Goal: Information Seeking & Learning: Compare options

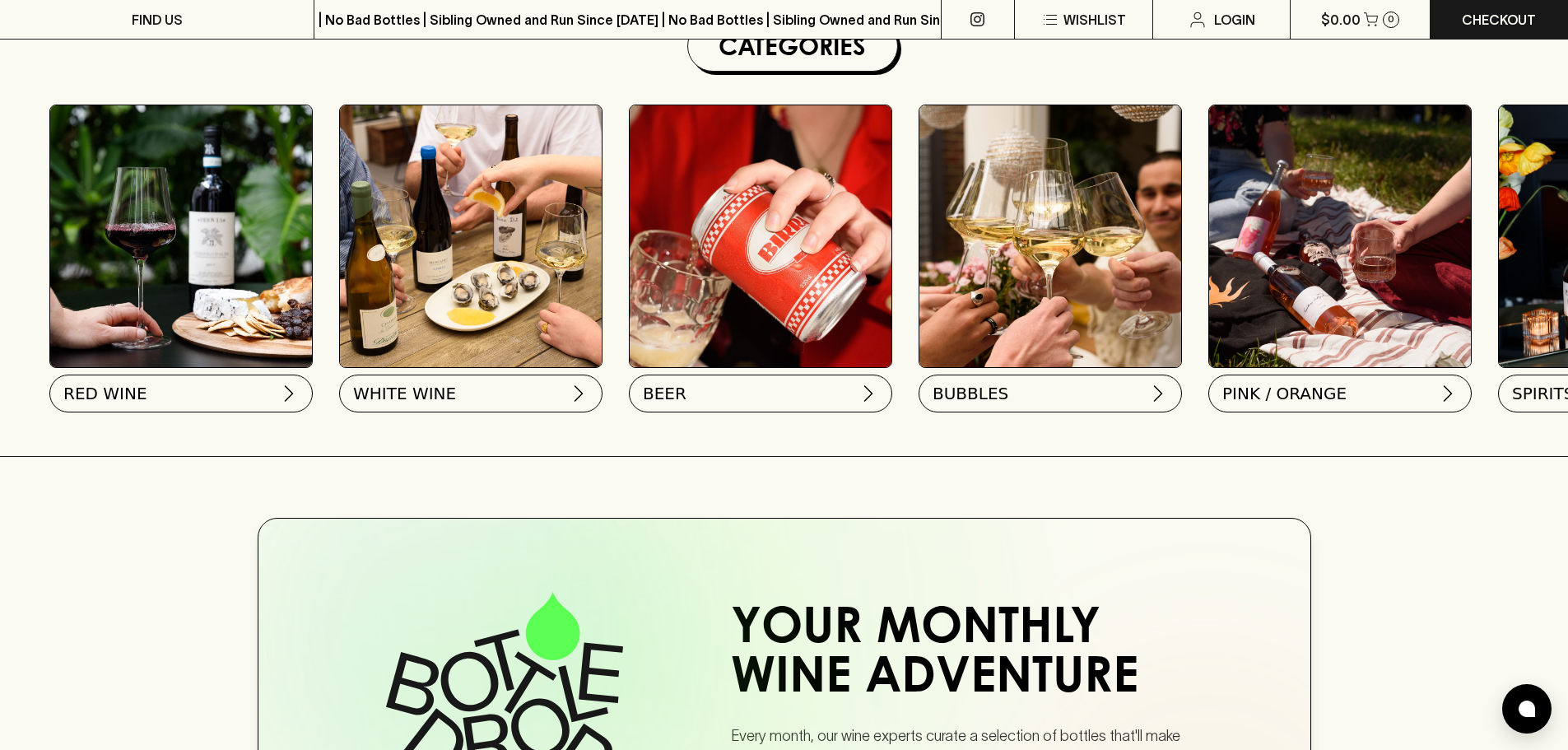
scroll to position [558, 0]
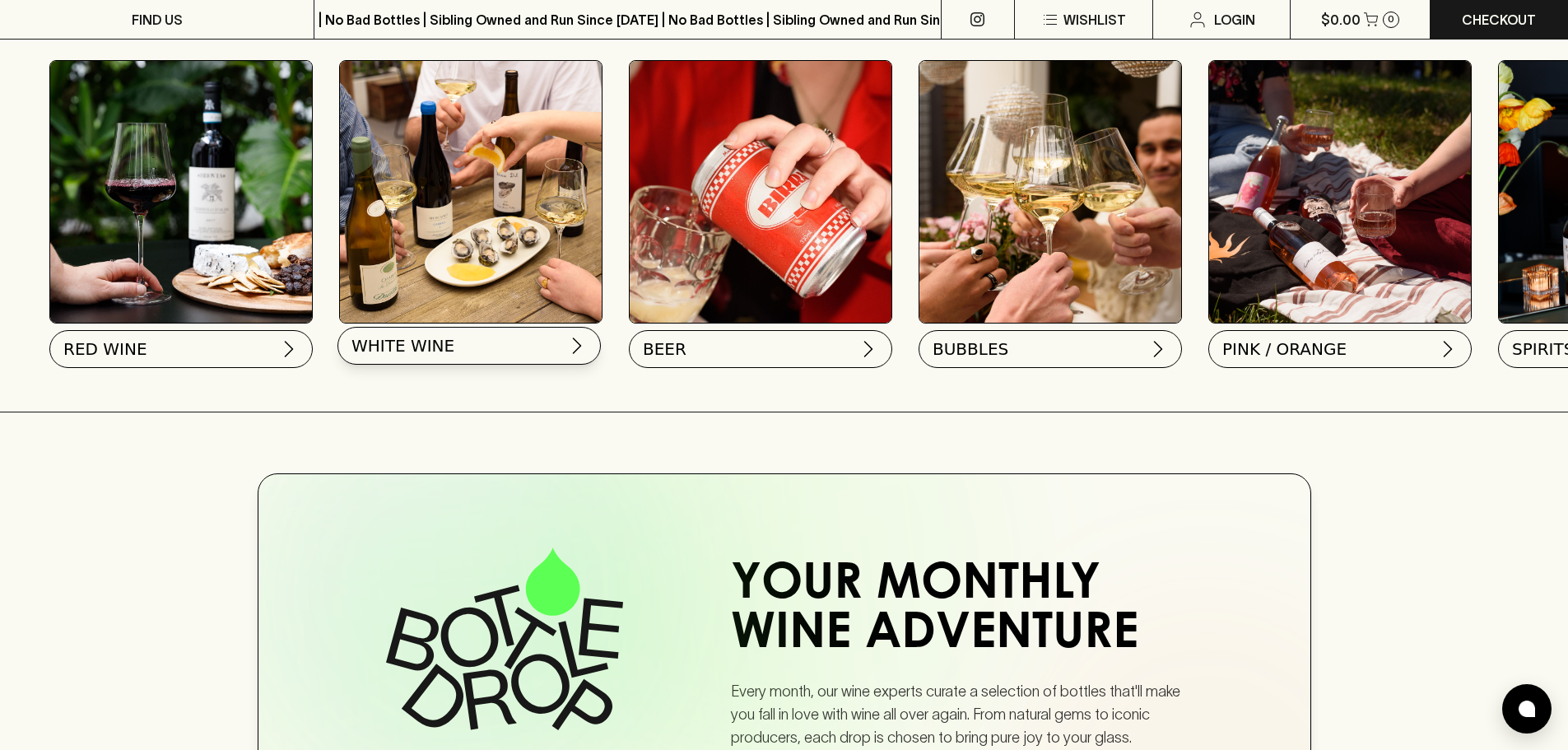
click at [416, 345] on span "WHITE WINE" at bounding box center [403, 345] width 103 height 23
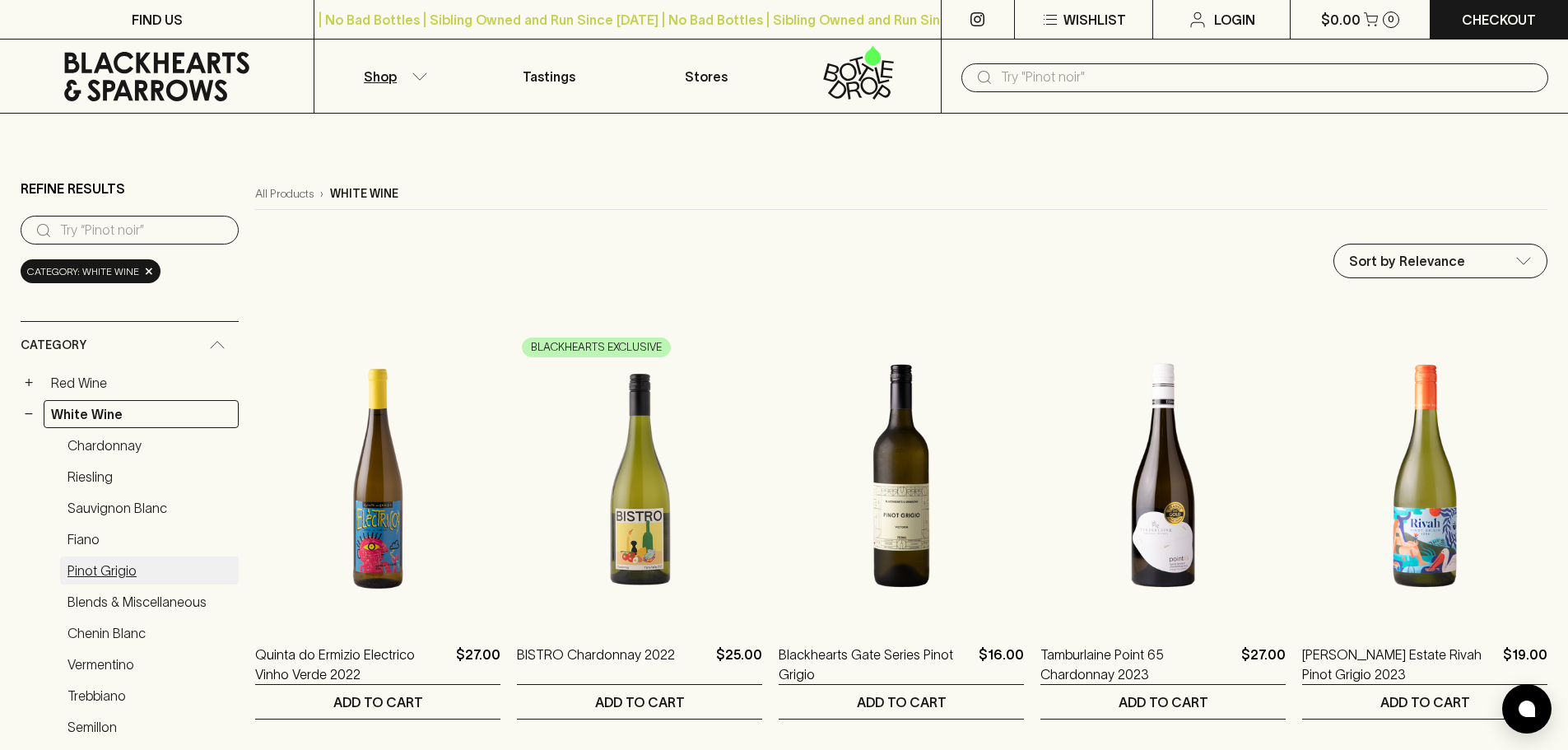
click at [103, 566] on link "Pinot Grigio" at bounding box center [149, 571] width 179 height 28
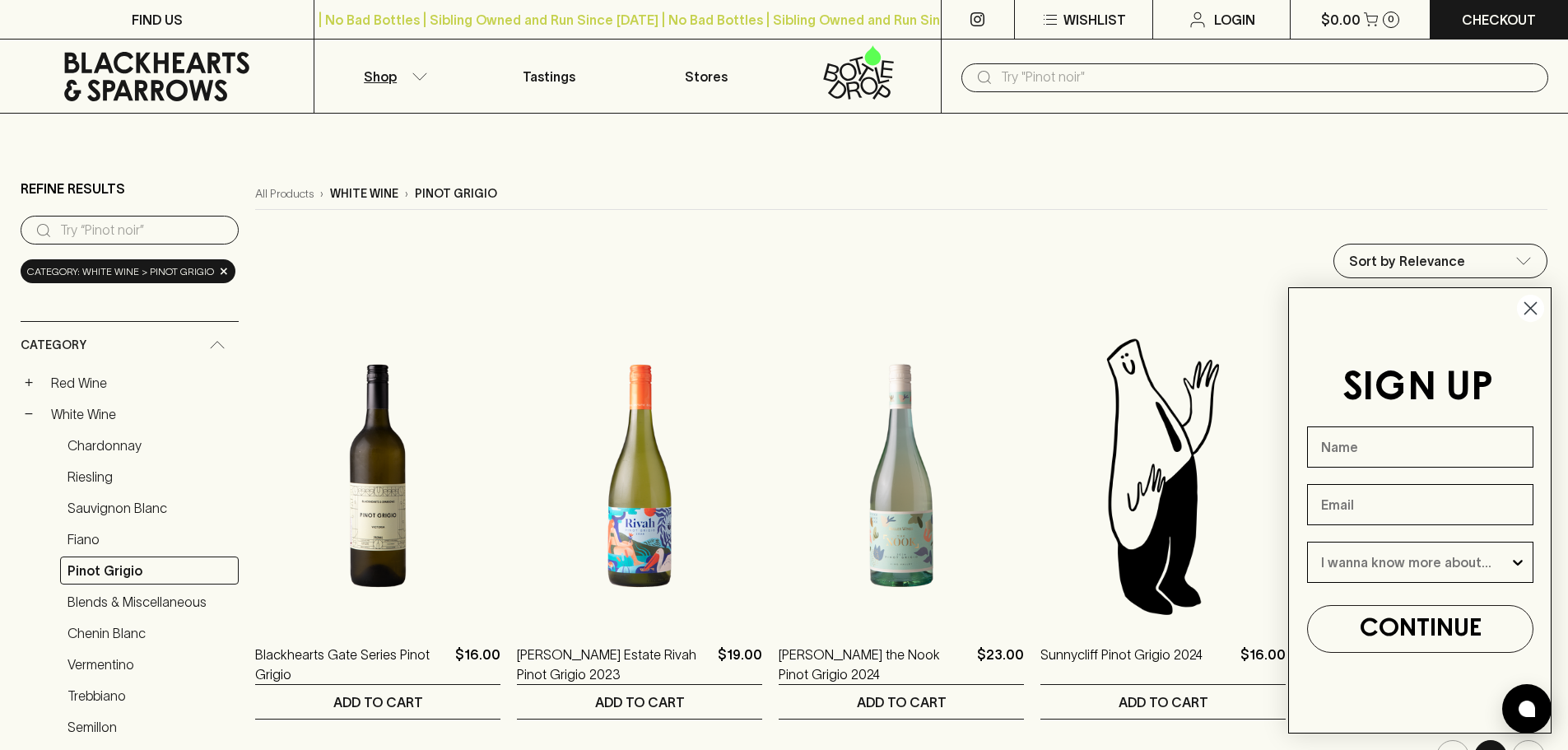
click at [1531, 306] on circle "Close dialog" at bounding box center [1531, 307] width 27 height 27
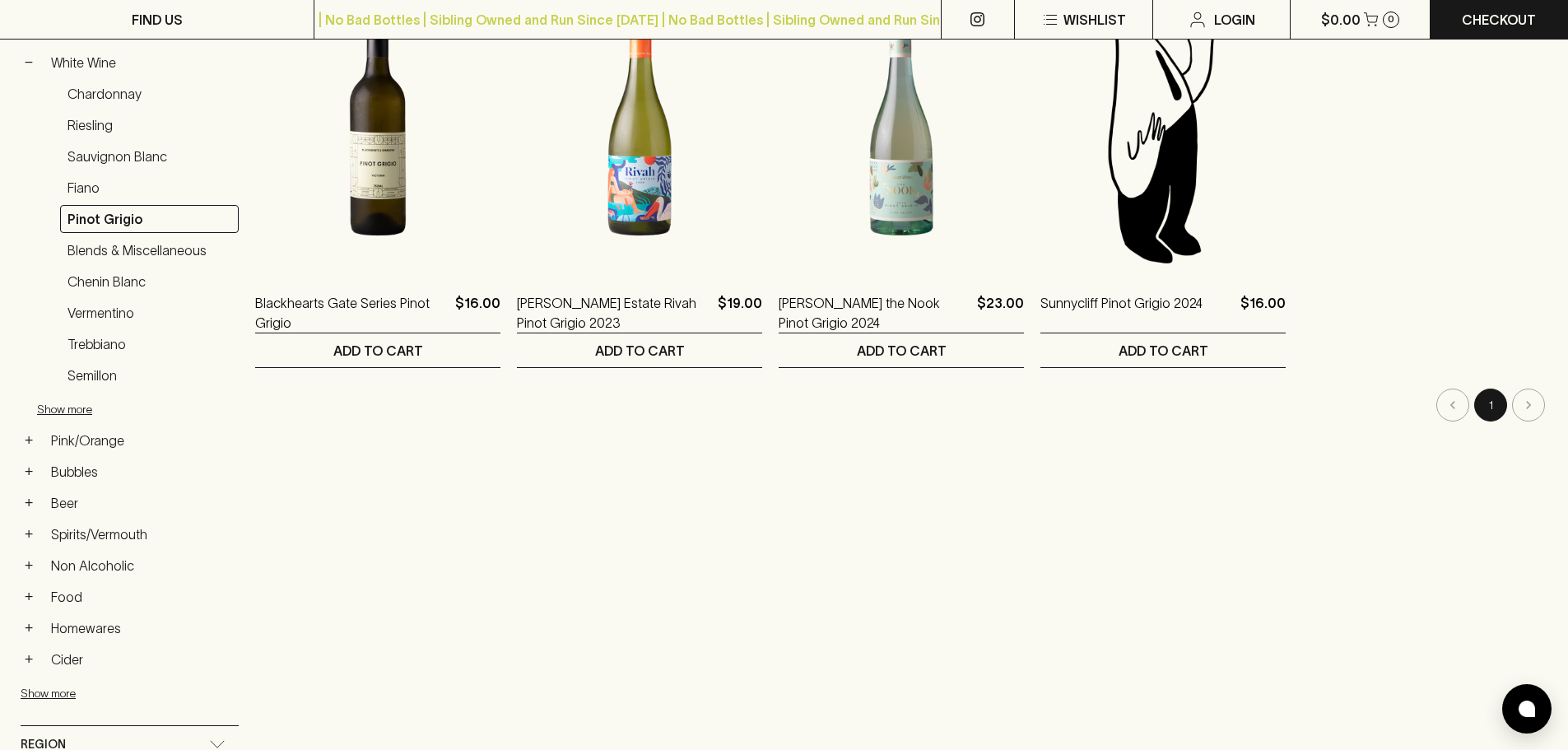
scroll to position [367, 0]
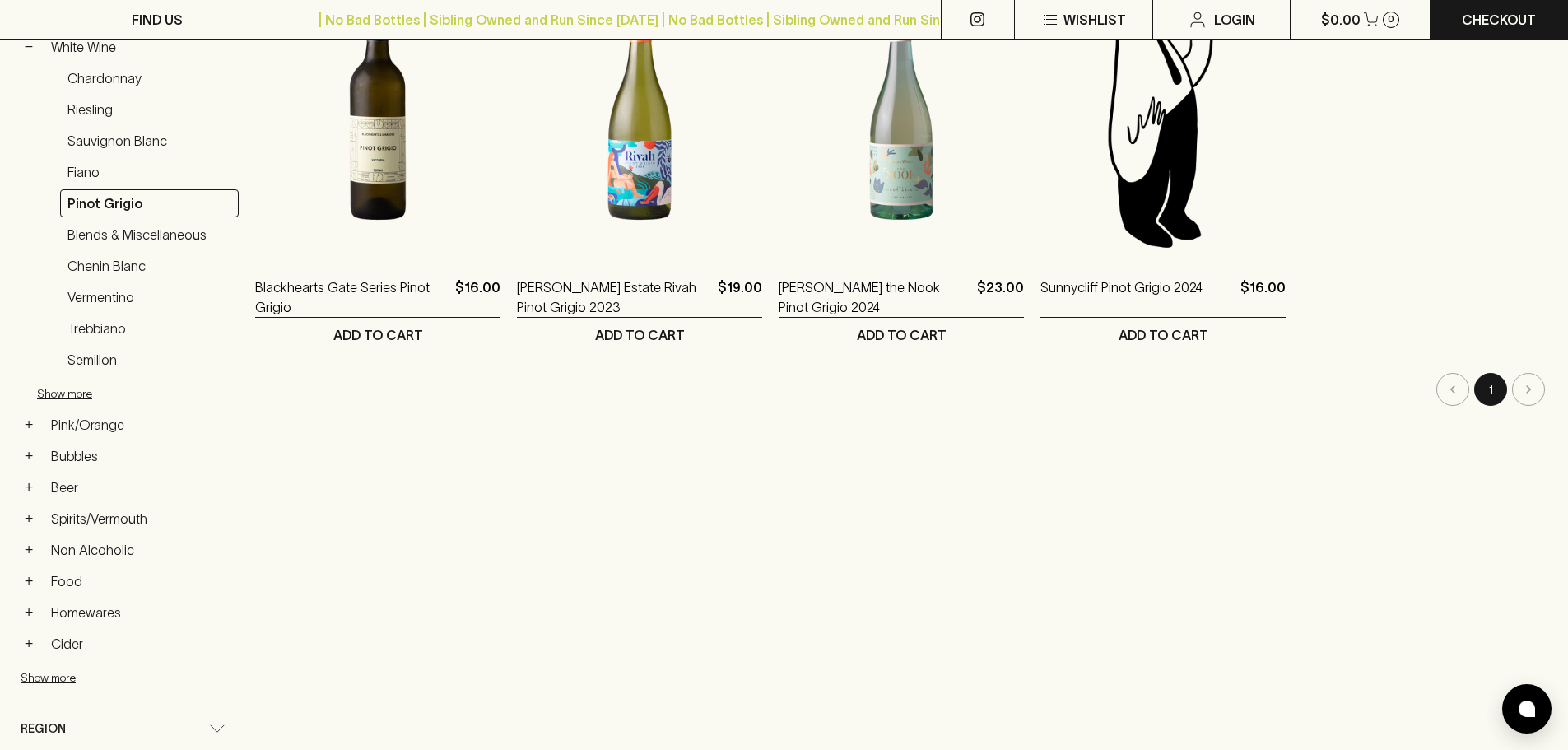
click at [1525, 390] on li "pagination navigation" at bounding box center [1528, 389] width 38 height 33
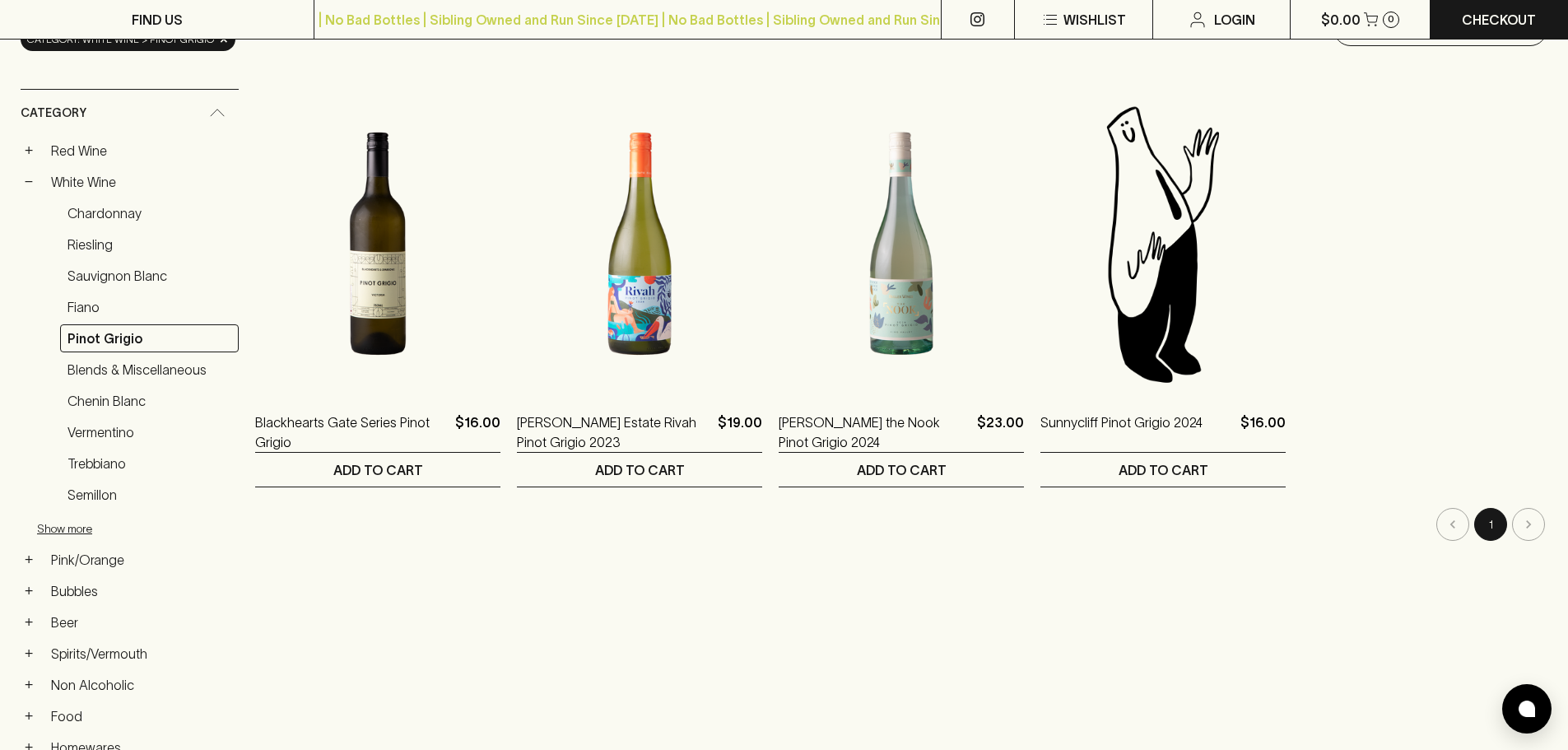
scroll to position [216, 0]
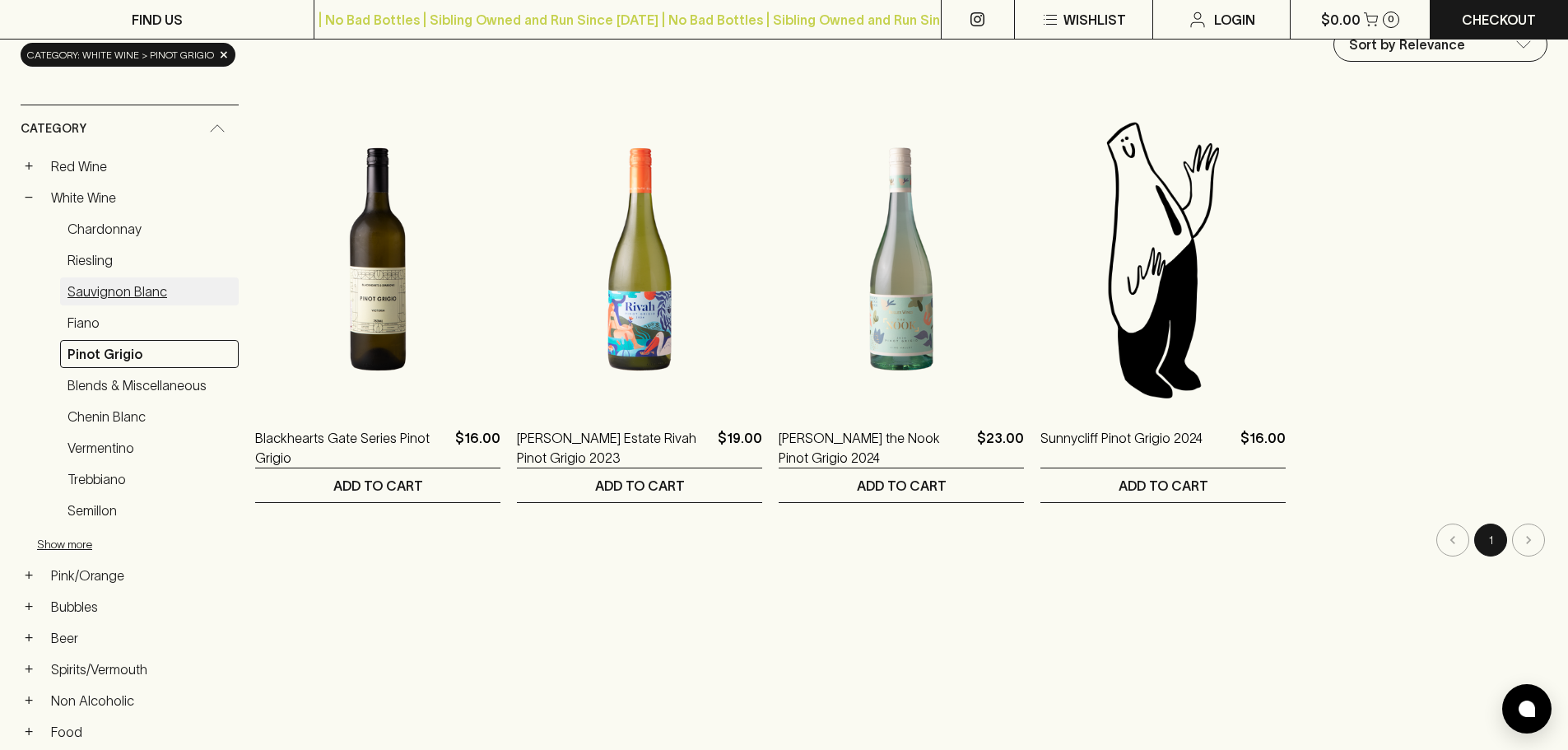
click at [99, 290] on link "Sauvignon Blanc" at bounding box center [149, 292] width 179 height 28
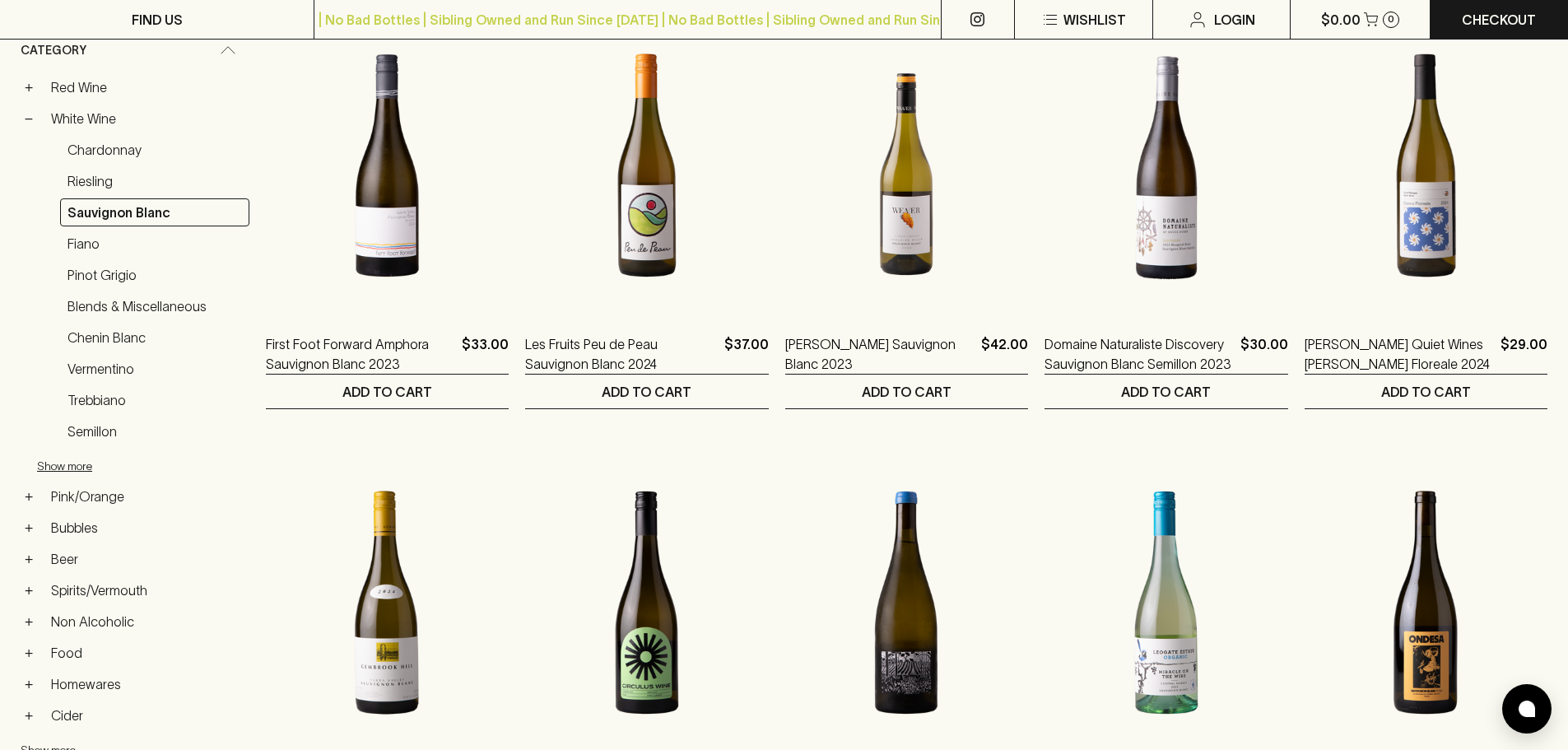
scroll to position [193, 0]
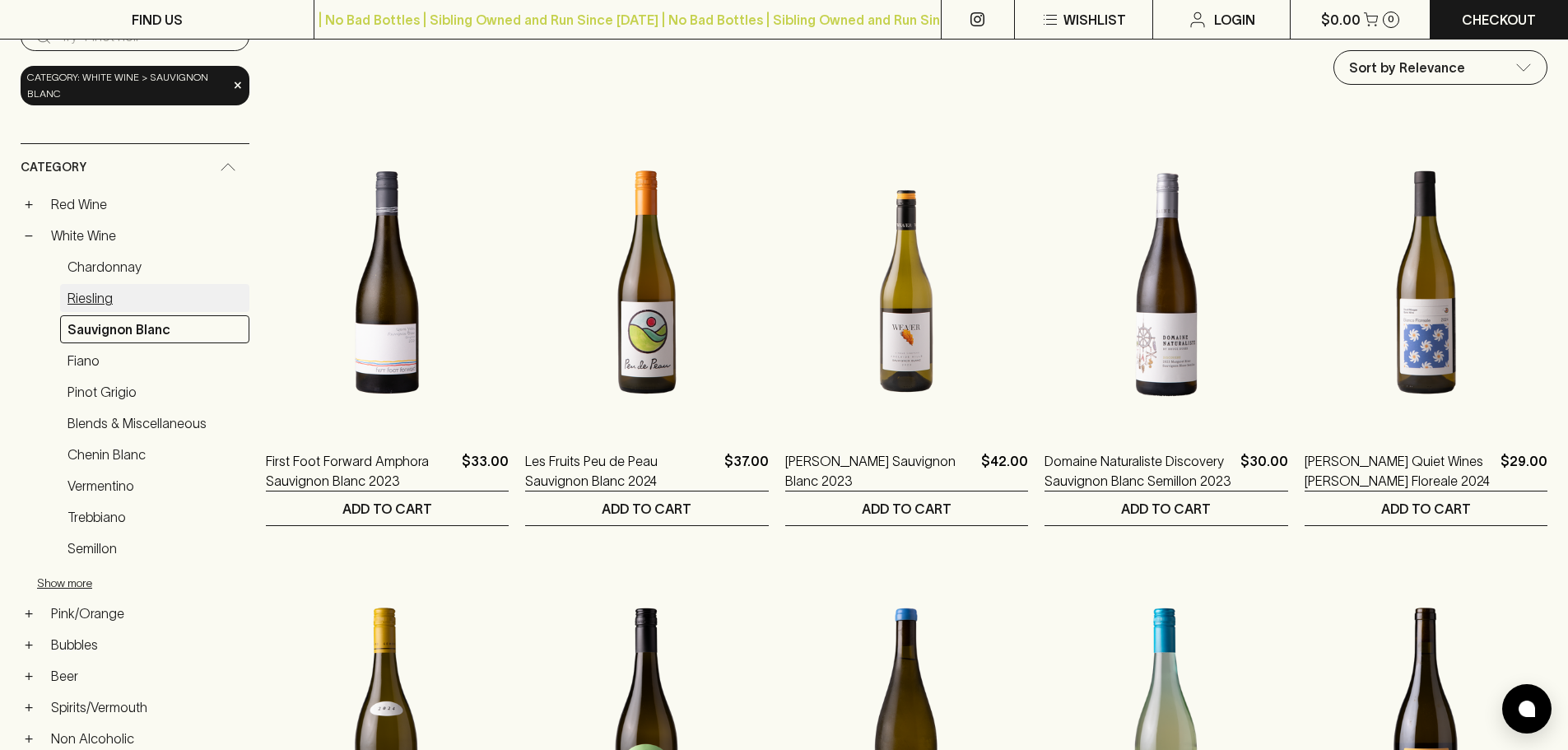
click at [99, 298] on link "Riesling" at bounding box center [155, 298] width 189 height 28
